Goal: Share content

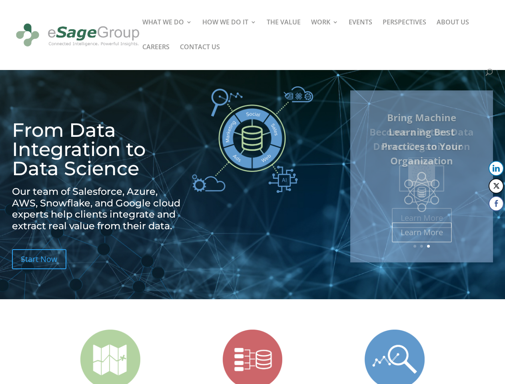
click at [252, 192] on img at bounding box center [252, 139] width 121 height 106
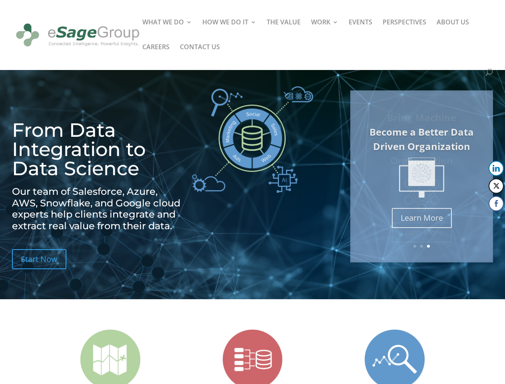
click at [252, 192] on img at bounding box center [252, 139] width 121 height 106
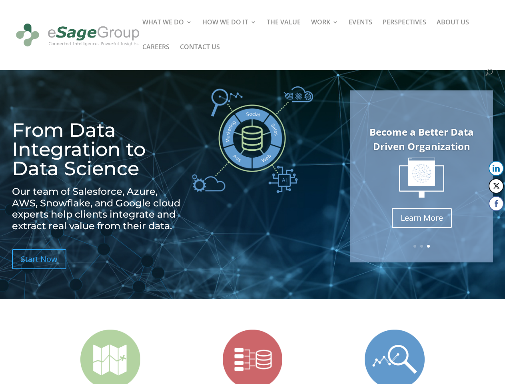
click at [422, 176] on img at bounding box center [421, 178] width 45 height 40
click at [351, 176] on link "Previous" at bounding box center [351, 176] width 19 height 19
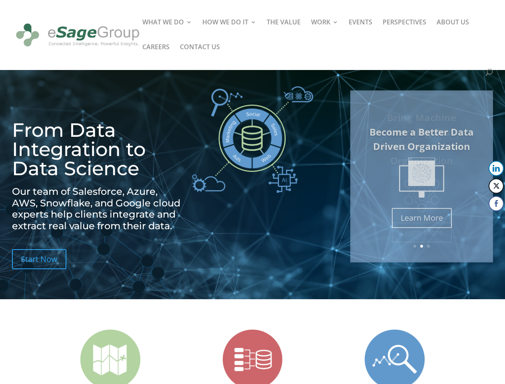
click at [496, 168] on button "LinkedIn" at bounding box center [496, 168] width 15 height 15
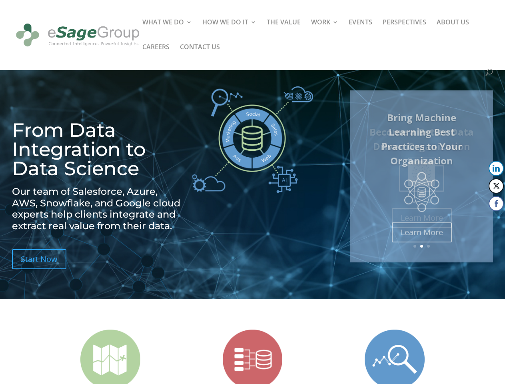
click at [496, 186] on button "Twitter" at bounding box center [496, 185] width 15 height 15
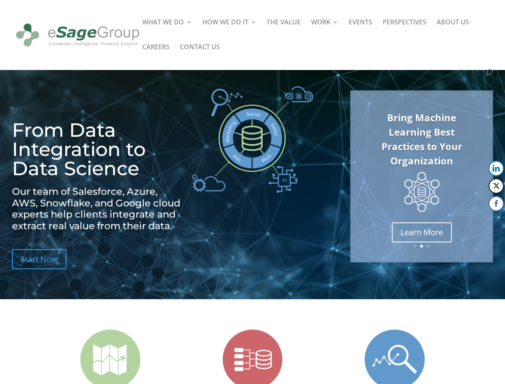
click at [496, 204] on button "Facebook" at bounding box center [496, 203] width 15 height 15
click at [481, 220] on span at bounding box center [481, 220] width 10 height 10
